Goal: Find specific page/section: Find specific page/section

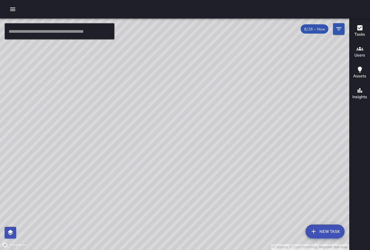
click at [167, 172] on div "© Mapbox © OpenStreetMap Improve this map" at bounding box center [174, 134] width 349 height 231
drag, startPoint x: 299, startPoint y: 171, endPoint x: 276, endPoint y: 136, distance: 41.4
click at [276, 136] on div "© Mapbox © OpenStreetMap Improve this map" at bounding box center [174, 134] width 349 height 231
click at [92, 93] on div "© Mapbox © OpenStreetMap Improve this map SD Sheldon Dorey 2260 11th Avenue Com…" at bounding box center [174, 134] width 349 height 231
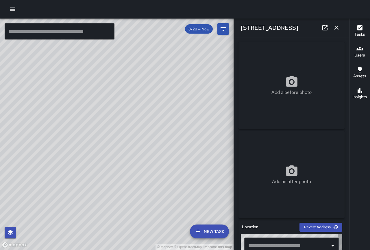
type input "**********"
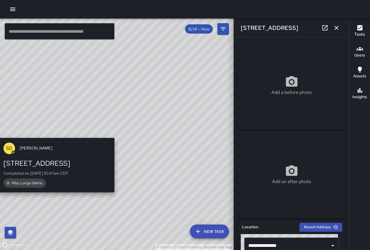
click at [110, 137] on div "SD Sheldon Dorey 2260 11th Avenue Completed on 8/28/2025, 10:47am CDT Misc Larg…" at bounding box center [57, 165] width 120 height 60
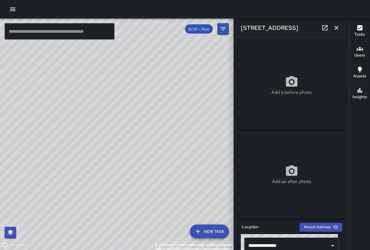
click at [118, 144] on div "© Mapbox © OpenStreetMap Improve this map" at bounding box center [117, 134] width 234 height 231
click at [339, 27] on icon "button" at bounding box center [336, 27] width 7 height 7
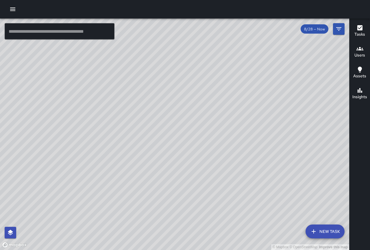
drag, startPoint x: 198, startPoint y: 197, endPoint x: 186, endPoint y: 143, distance: 54.7
click at [186, 143] on div "© Mapbox © OpenStreetMap Improve this map" at bounding box center [174, 134] width 349 height 231
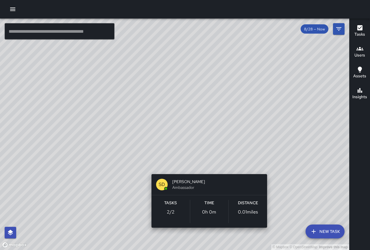
click at [206, 166] on div "© Mapbox © OpenStreetMap Improve this map SD Sheldon Dorey Ambassador Tasks 2 /…" at bounding box center [174, 134] width 349 height 231
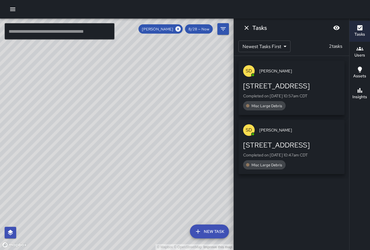
click at [292, 87] on div "2260 11th Avenue" at bounding box center [291, 85] width 97 height 9
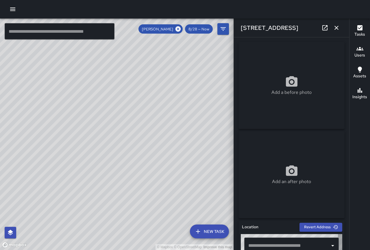
type input "**********"
click at [340, 27] on button "button" at bounding box center [337, 28] width 12 height 12
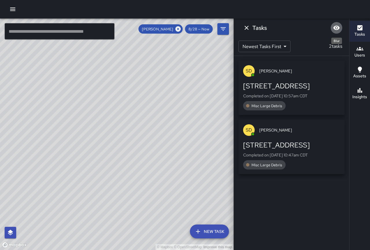
click at [333, 28] on icon "Blur" at bounding box center [336, 27] width 7 height 7
click at [333, 28] on icon "Unblur" at bounding box center [336, 27] width 7 height 7
click at [249, 28] on icon "Dismiss" at bounding box center [246, 27] width 7 height 7
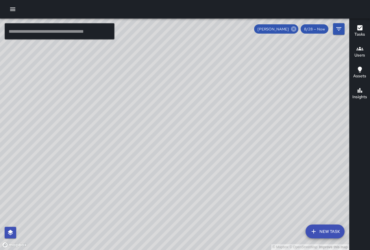
click at [297, 28] on icon at bounding box center [294, 29] width 6 height 6
click at [343, 32] on button "Filters" at bounding box center [339, 29] width 12 height 12
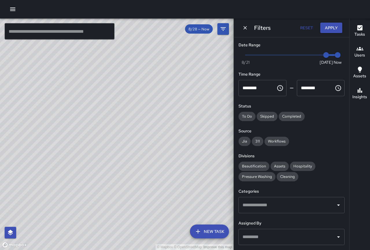
click at [277, 86] on icon "Choose time, selected time is 12:00 AM" at bounding box center [280, 88] width 6 height 6
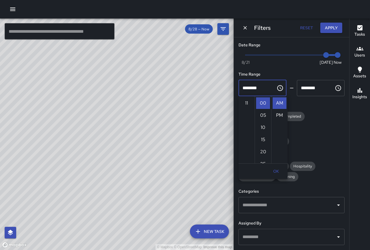
scroll to position [76, 0]
click at [246, 133] on li "09" at bounding box center [247, 137] width 14 height 12
type input "********"
click at [335, 86] on icon "Choose time, selected time is 11:59 PM" at bounding box center [338, 88] width 6 height 6
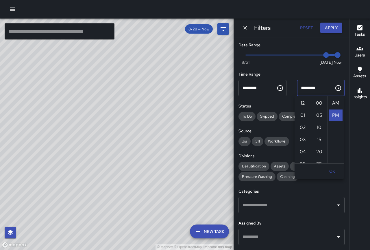
scroll to position [12, 0]
click at [293, 58] on span "Now [DATE] [DATE] 1:49 pm" at bounding box center [291, 55] width 92 height 9
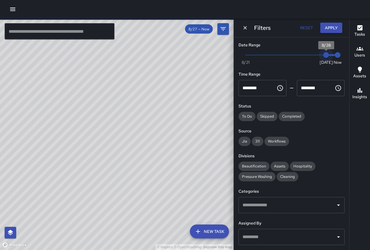
type input "*"
drag, startPoint x: 293, startPoint y: 58, endPoint x: 319, endPoint y: 60, distance: 25.8
click at [323, 58] on span "8/28" at bounding box center [326, 55] width 6 height 6
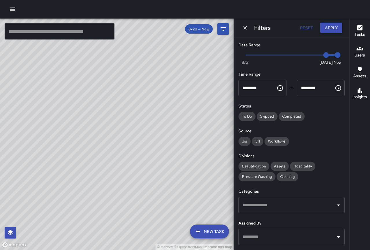
click at [324, 29] on button "Apply" at bounding box center [331, 28] width 22 height 11
